Goal: Information Seeking & Learning: Learn about a topic

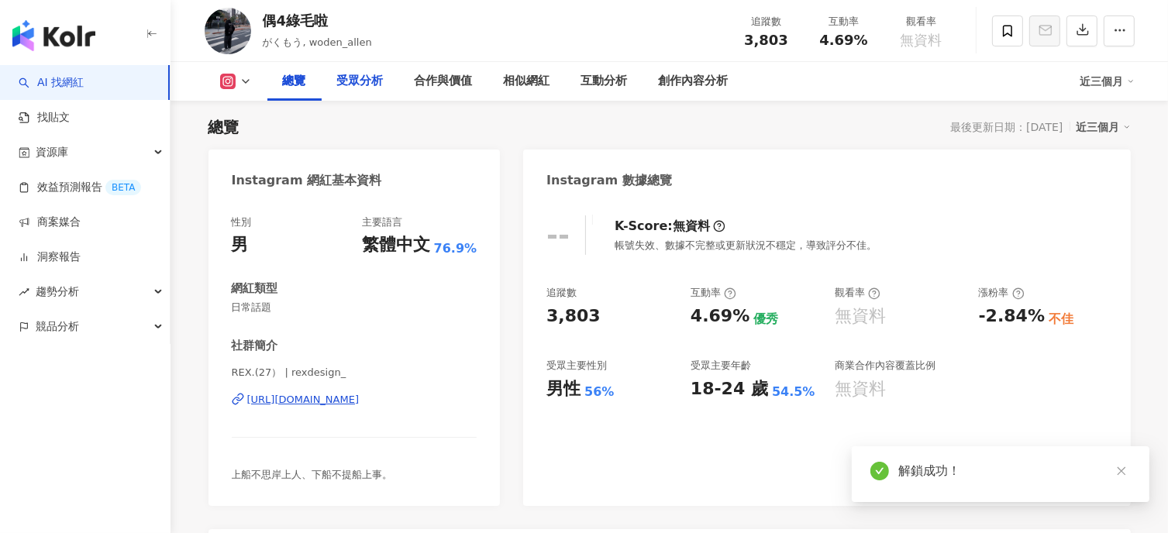
click at [353, 88] on div "受眾分析" at bounding box center [360, 81] width 46 height 19
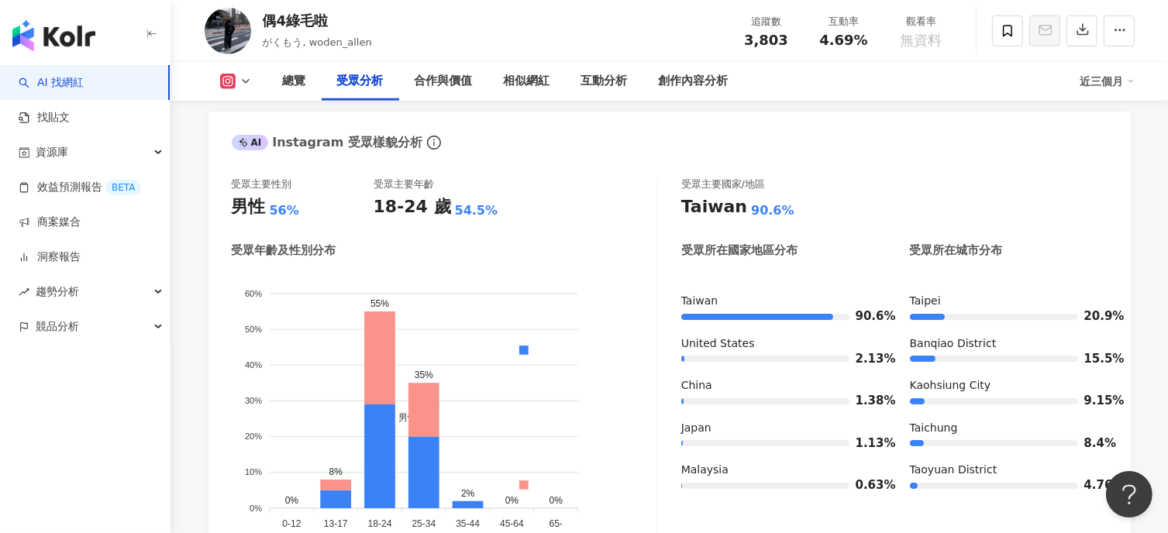
scroll to position [1342, 0]
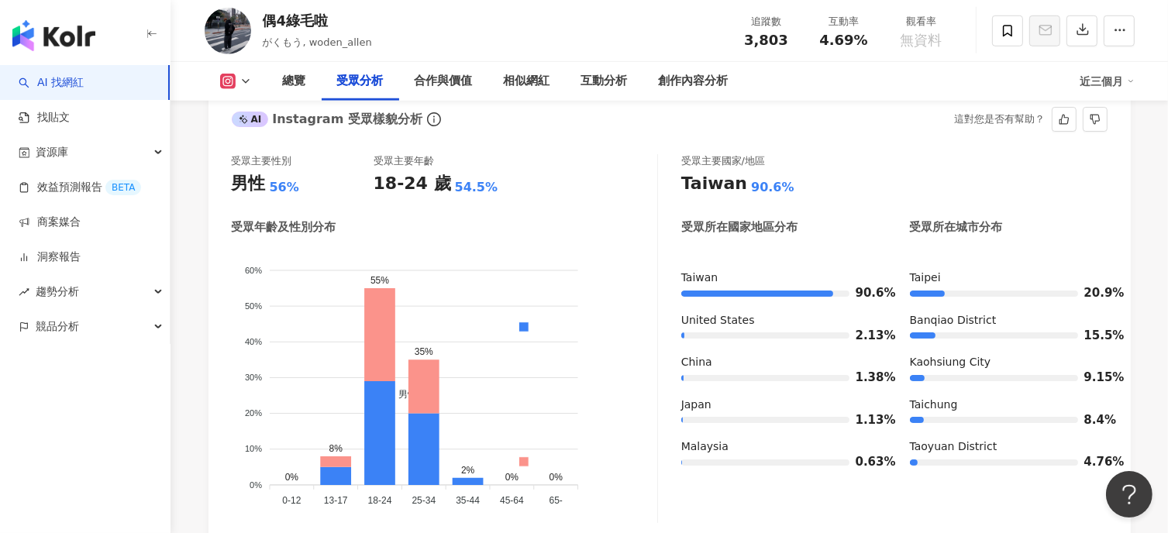
click at [904, 153] on div "受眾主要性別 男性 56% 受眾主要年齡 18-24 歲 54.5% 受眾年齡及性別分布 男性 女性 60% 60% 50% 50% 40% 40% 30% …" at bounding box center [669, 343] width 922 height 408
click at [449, 84] on div "合作與價值" at bounding box center [444, 81] width 58 height 19
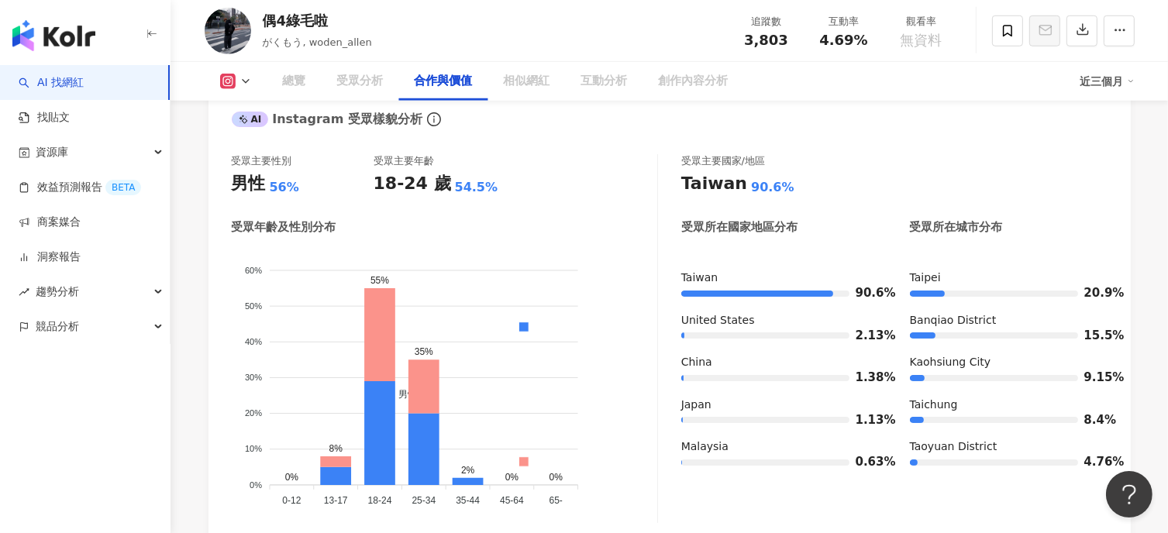
scroll to position [2056, 0]
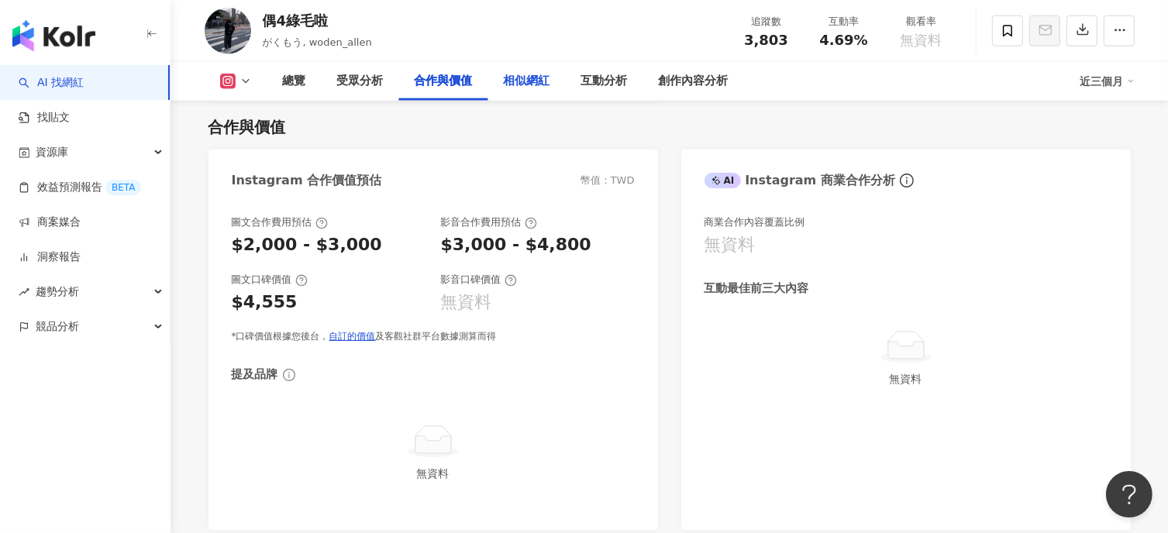
click at [536, 78] on div "相似網紅" at bounding box center [527, 81] width 46 height 19
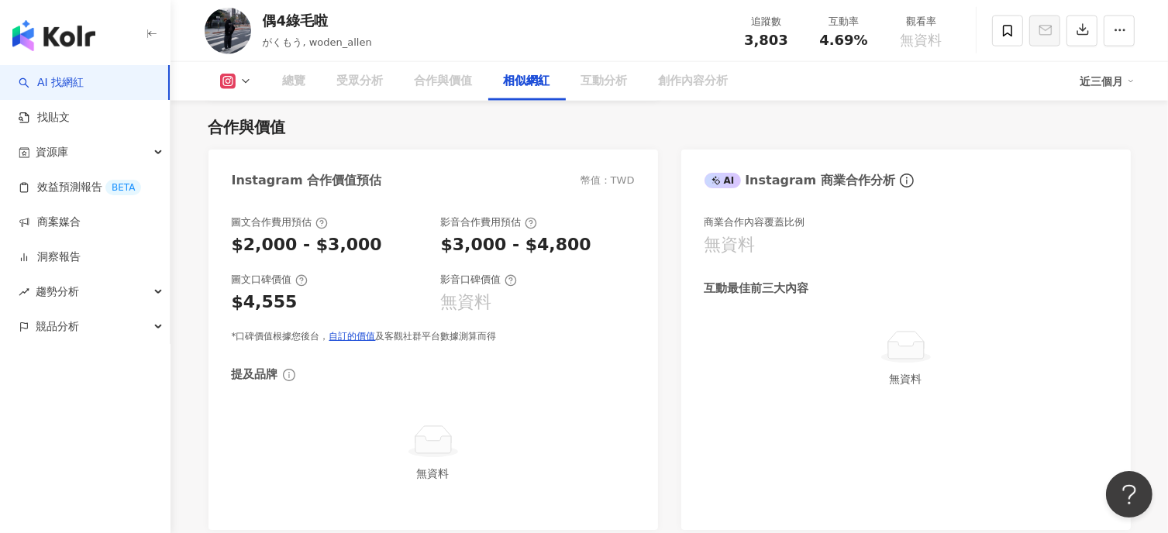
scroll to position [2486, 0]
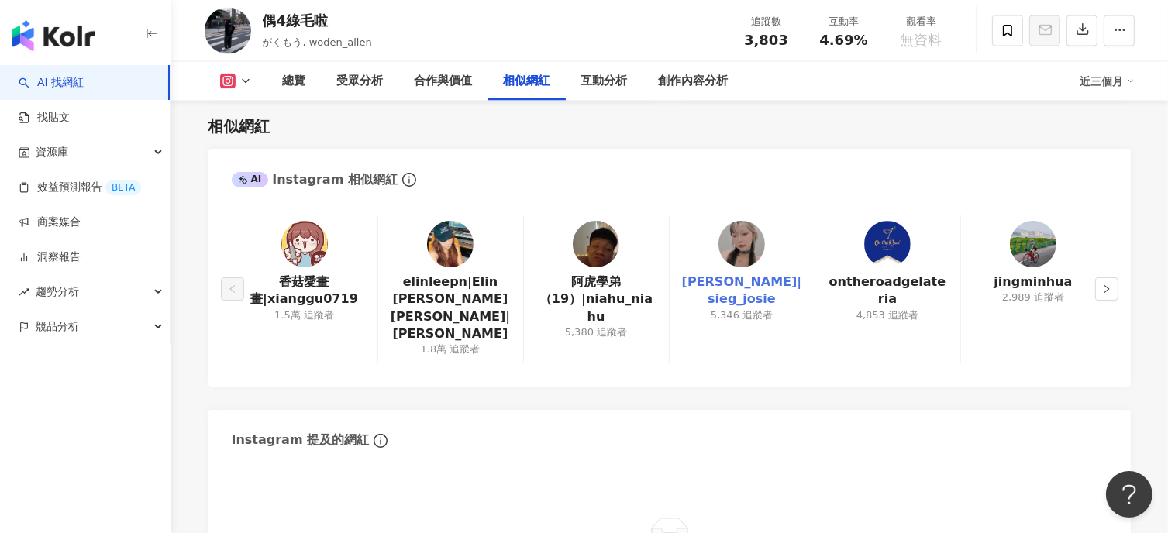
click at [746, 285] on link "Josie|sieg_josie" at bounding box center [742, 291] width 120 height 35
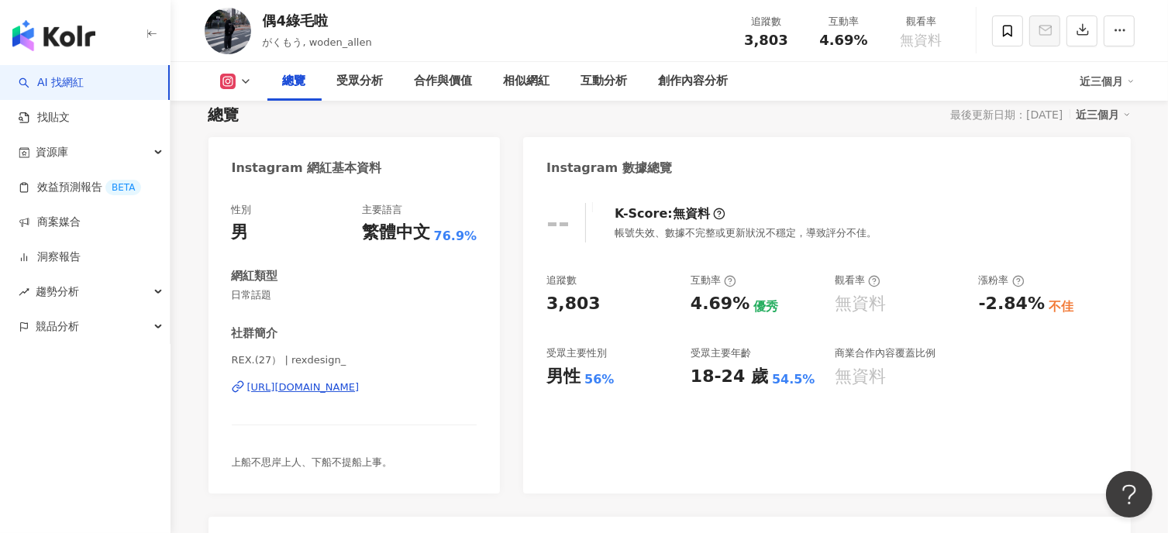
scroll to position [92, 0]
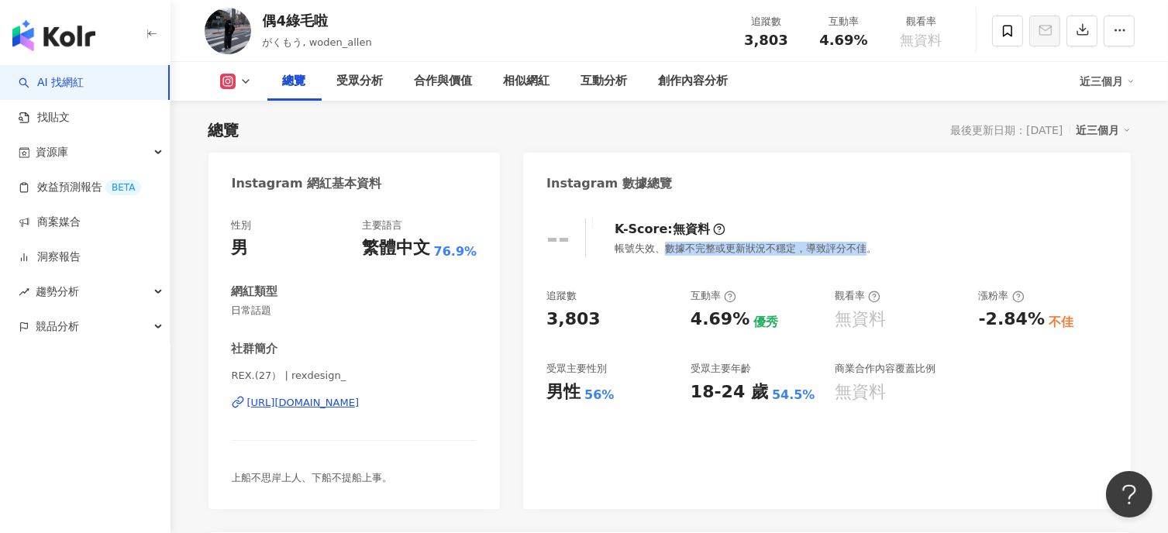
drag, startPoint x: 658, startPoint y: 254, endPoint x: 866, endPoint y: 243, distance: 208.0
click at [866, 243] on div "帳號失效、數據不完整或更新狀況不穩定，導致評分不佳。" at bounding box center [746, 249] width 262 height 14
click at [876, 247] on div "-- K-Score : 無資料 帳號失效、數據不完整或更新狀況不穩定，導致評分不佳。" at bounding box center [826, 239] width 560 height 40
drag, startPoint x: 865, startPoint y: 253, endPoint x: 614, endPoint y: 251, distance: 251.1
click at [615, 251] on div "帳號失效、數據不完整或更新狀況不穩定，導致評分不佳。" at bounding box center [746, 249] width 262 height 14
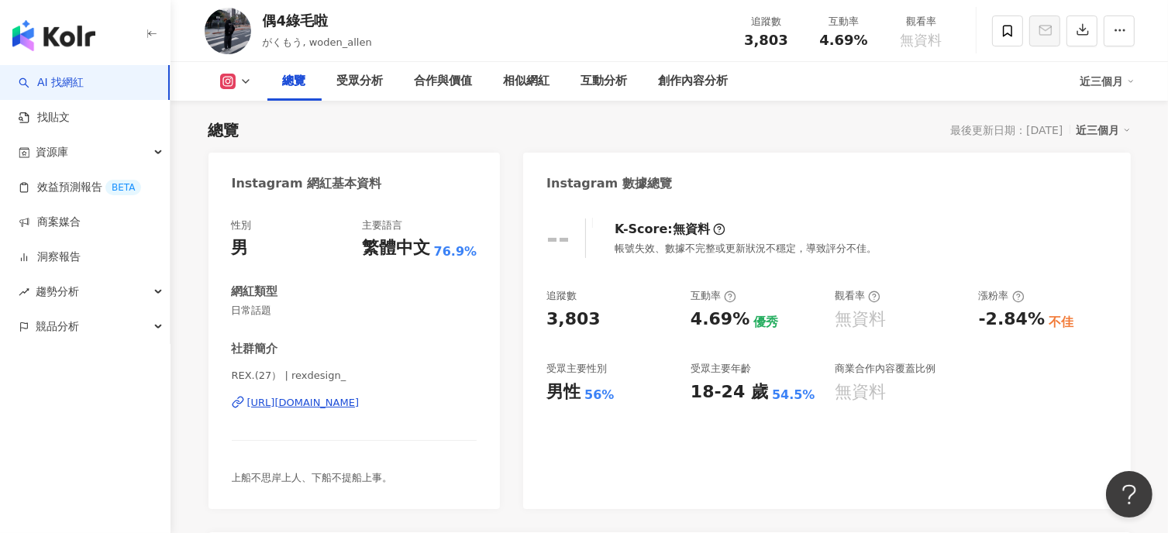
click at [604, 267] on div "-- K-Score : 無資料 帳號失效、數據不完整或更新狀況不穩定，導致評分不佳。 追蹤數 3,803 互動率 4.69% 優秀 觀看率 無資料 漲粉率 …" at bounding box center [826, 356] width 607 height 306
drag, startPoint x: 263, startPoint y: 313, endPoint x: 332, endPoint y: 284, distance: 74.0
click at [332, 284] on div "網紅類型 日常話題" at bounding box center [355, 301] width 246 height 34
click at [332, 294] on div "網紅類型" at bounding box center [355, 292] width 246 height 16
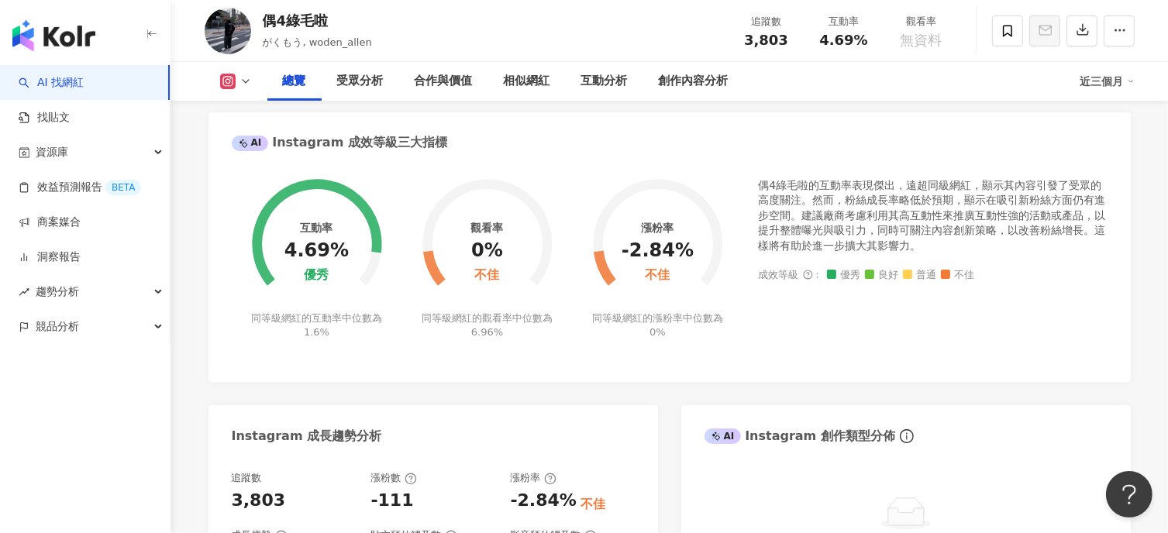
scroll to position [402, 0]
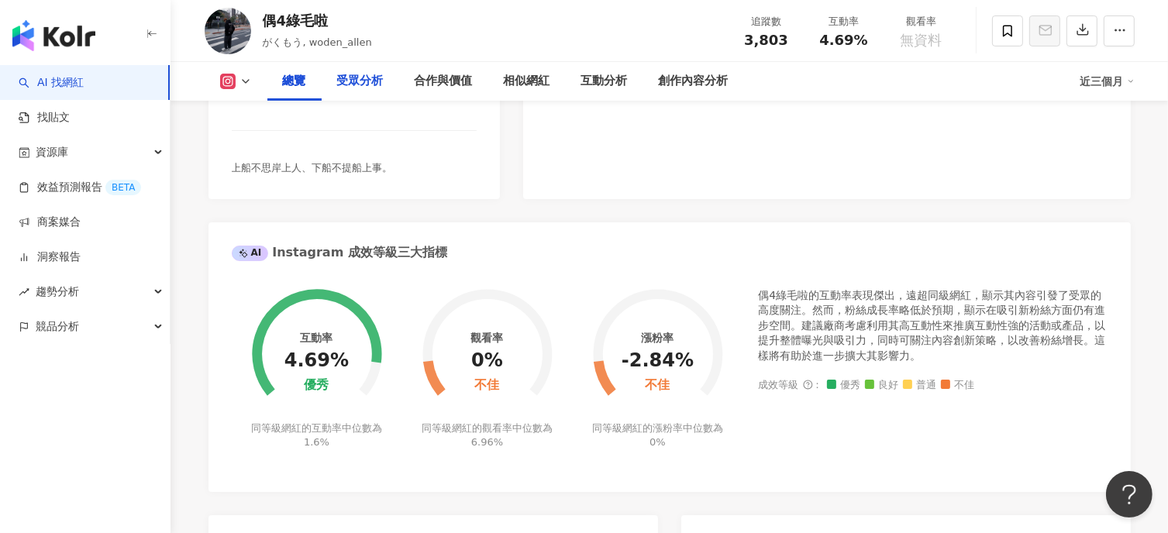
click at [364, 83] on div "受眾分析" at bounding box center [360, 81] width 46 height 19
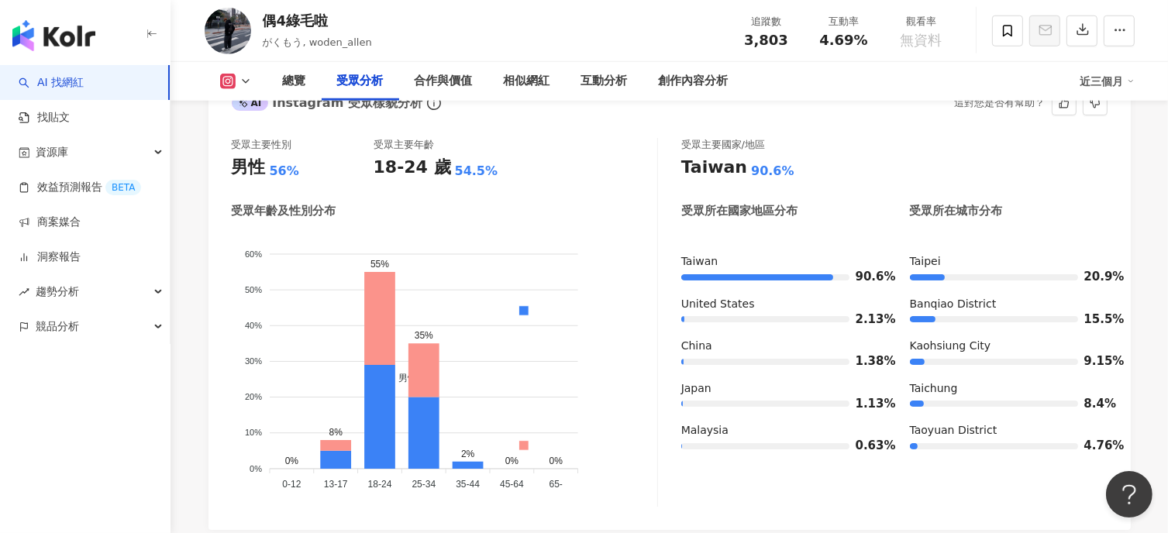
scroll to position [1281, 0]
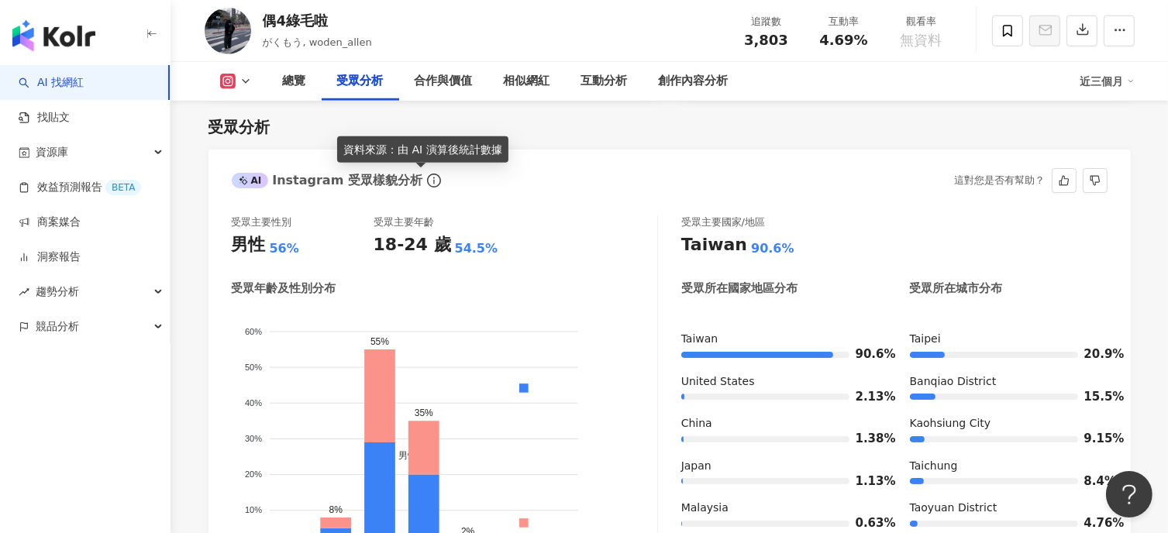
click at [427, 180] on icon "info-circle" at bounding box center [434, 181] width 14 height 14
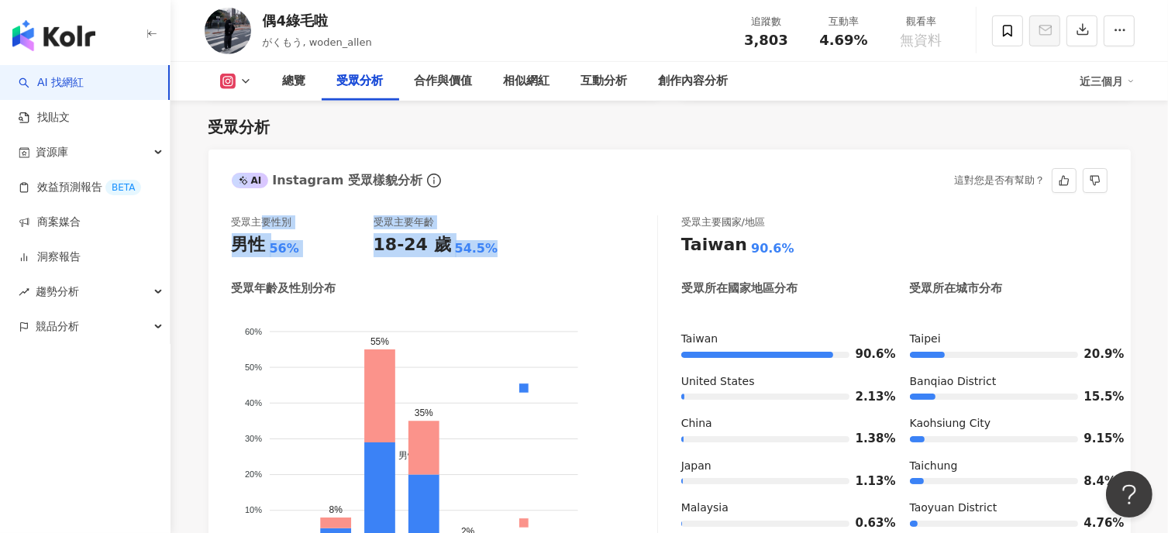
drag, startPoint x: 264, startPoint y: 222, endPoint x: 513, endPoint y: 249, distance: 250.1
click at [513, 249] on div "受眾主要性別 男性 56% 受眾主要年齡 18-24 歲 54.5%" at bounding box center [444, 236] width 425 height 42
click at [514, 249] on div "18-24 歲 54.5%" at bounding box center [445, 245] width 142 height 24
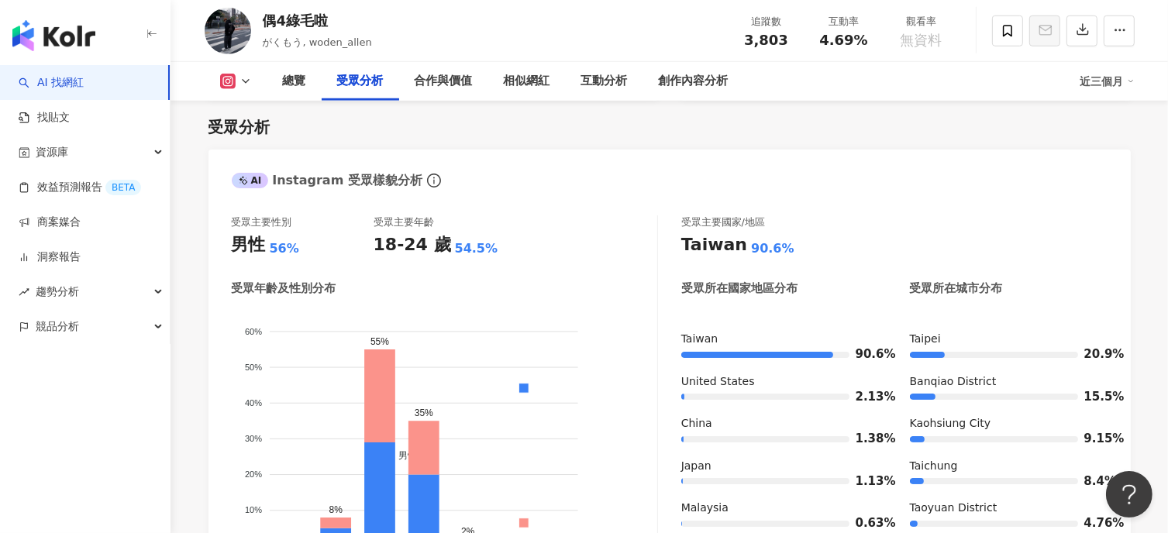
click at [1121, 79] on div "近三個月" at bounding box center [1107, 81] width 54 height 25
click at [1122, 79] on div "近三個月" at bounding box center [1107, 81] width 54 height 25
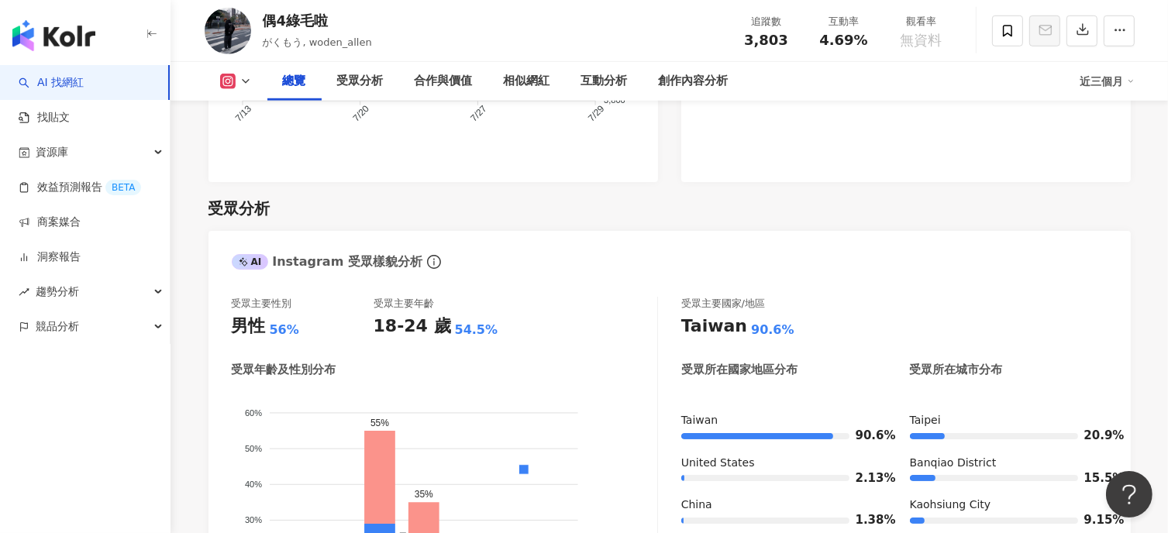
scroll to position [1048, 0]
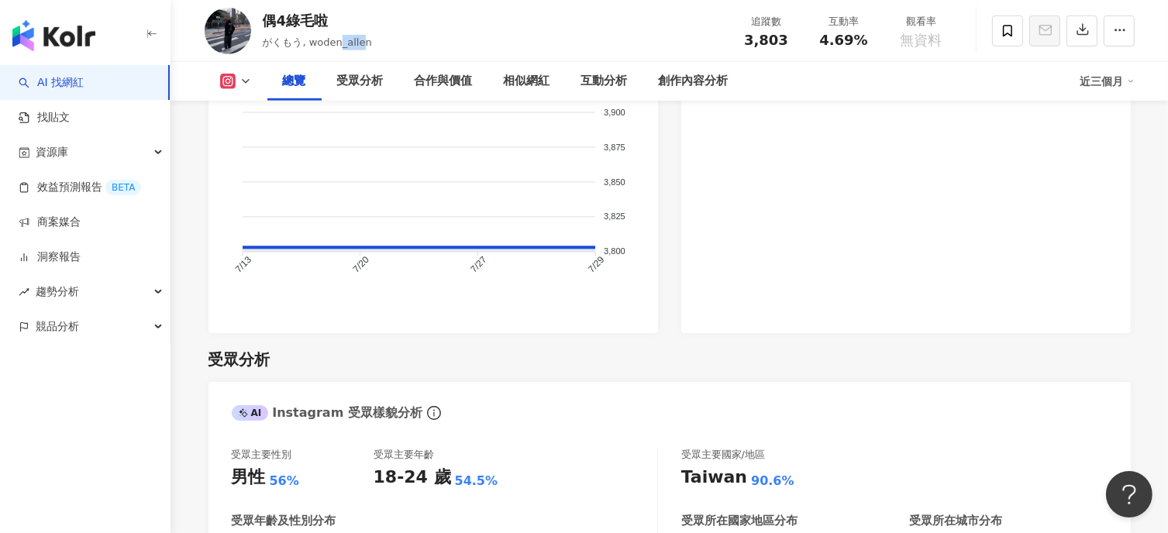
drag, startPoint x: 338, startPoint y: 46, endPoint x: 360, endPoint y: 47, distance: 21.8
click at [360, 47] on span "がくもう, woden_allen" at bounding box center [317, 42] width 109 height 12
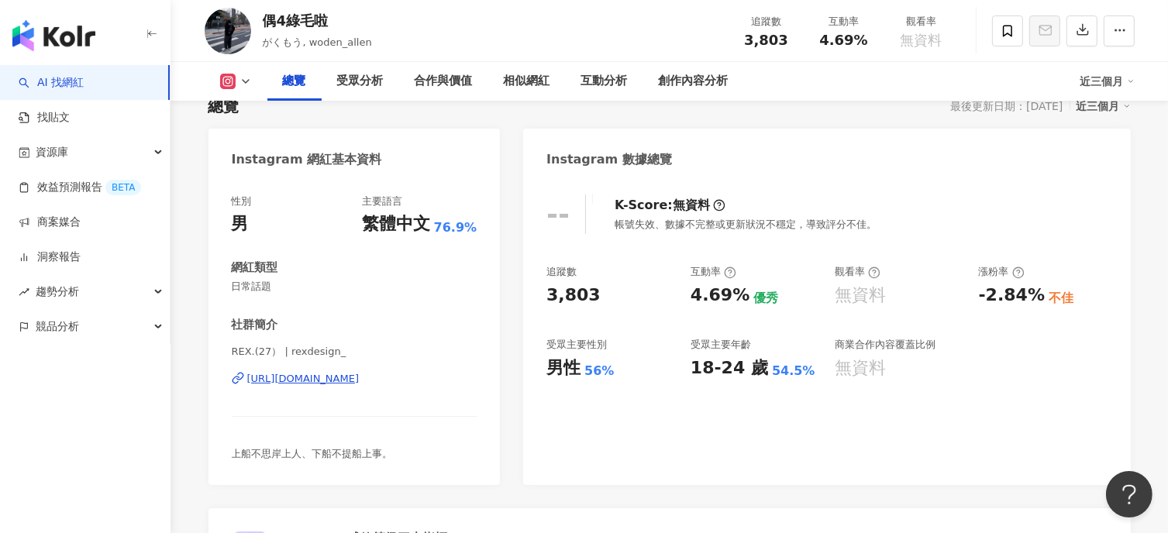
scroll to position [0, 0]
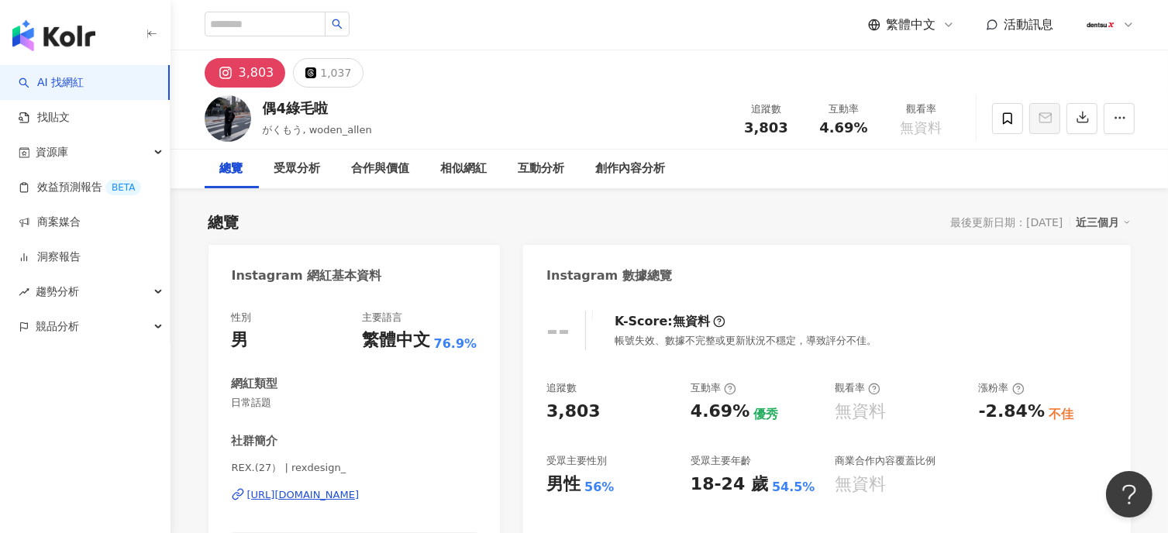
click at [360, 499] on div "https://www.instagram.com/___5.13a/" at bounding box center [303, 495] width 112 height 14
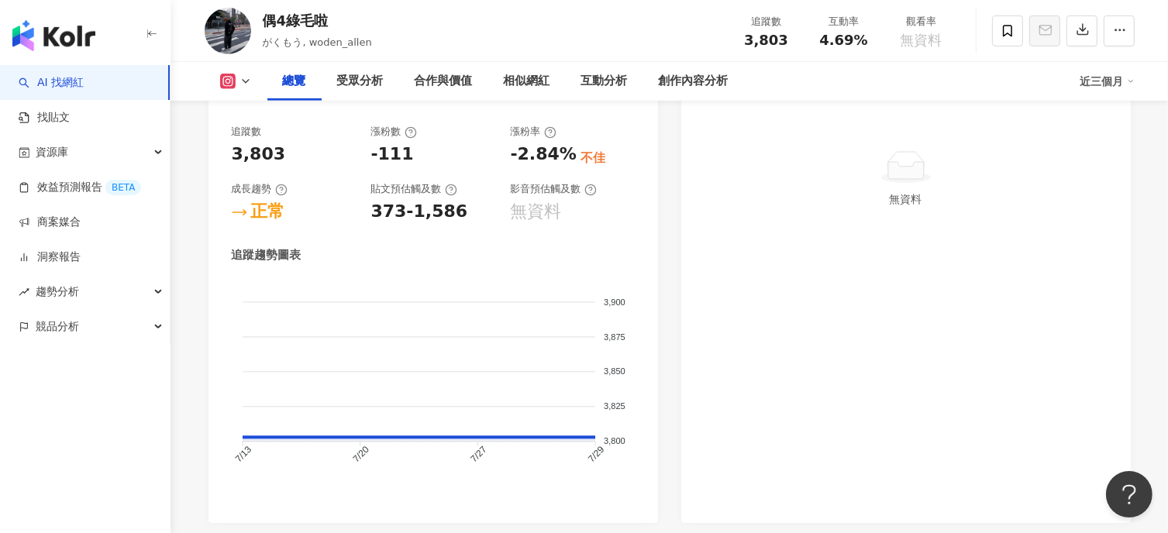
scroll to position [852, 0]
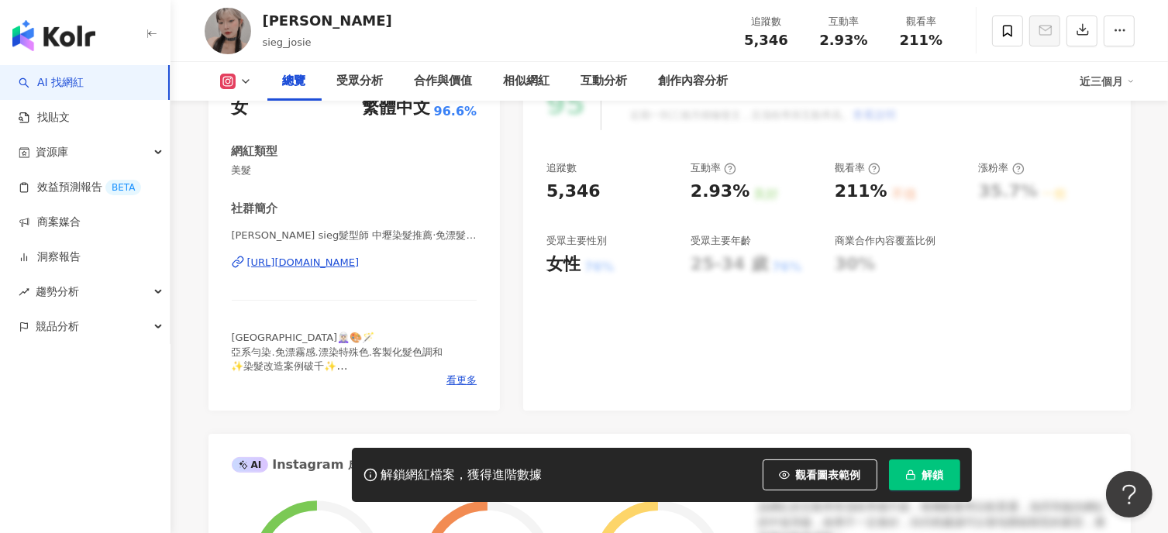
drag, startPoint x: 896, startPoint y: 1, endPoint x: 400, endPoint y: 260, distance: 559.8
click at [360, 261] on div "[URL][DOMAIN_NAME]" at bounding box center [303, 263] width 112 height 14
